Goal: Transaction & Acquisition: Download file/media

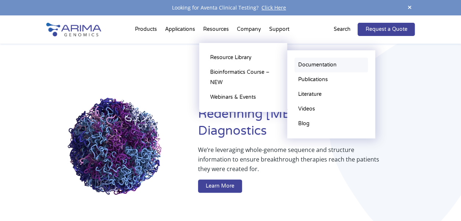
click at [302, 65] on link "Documentation" at bounding box center [330, 65] width 73 height 15
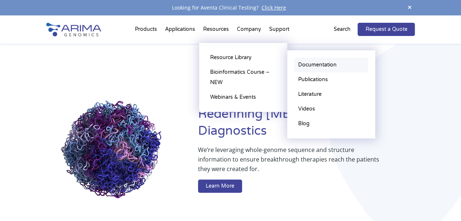
click at [325, 62] on link "Documentation" at bounding box center [330, 65] width 73 height 15
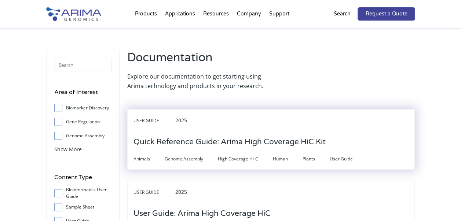
click at [269, 140] on h3 "Quick Reference Guide: Arima High Coverage HiC Kit" at bounding box center [229, 142] width 192 height 23
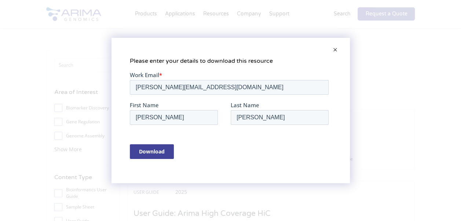
click at [144, 146] on input "Download" at bounding box center [151, 151] width 44 height 15
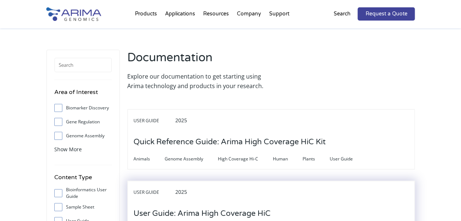
click at [209, 210] on h3 "User Guide: Arima High Coverage HiC" at bounding box center [201, 213] width 137 height 23
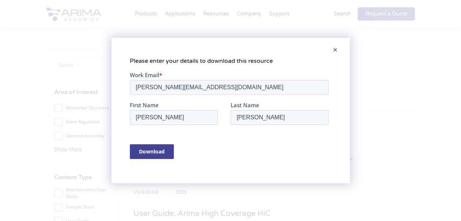
click at [138, 151] on input "Download" at bounding box center [151, 151] width 44 height 15
